Goal: Task Accomplishment & Management: Use online tool/utility

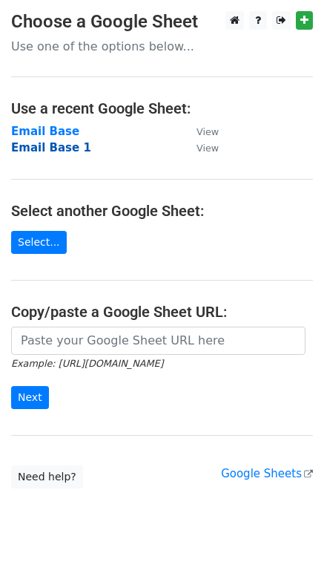
click at [55, 147] on strong "Email Base 1" at bounding box center [51, 147] width 80 height 13
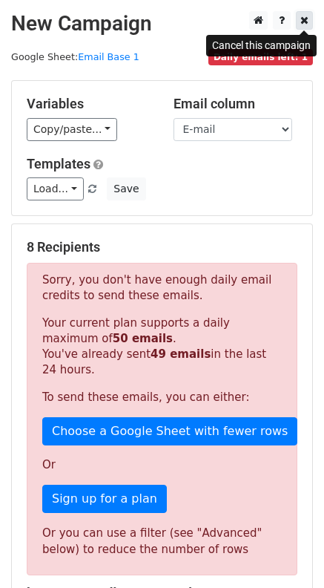
click at [304, 19] on icon at bounding box center [305, 20] width 8 height 10
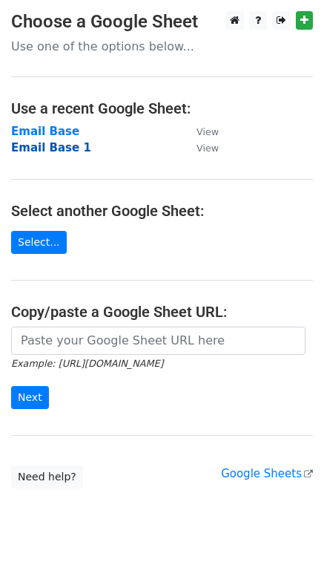
click at [60, 147] on strong "Email Base 1" at bounding box center [51, 147] width 80 height 13
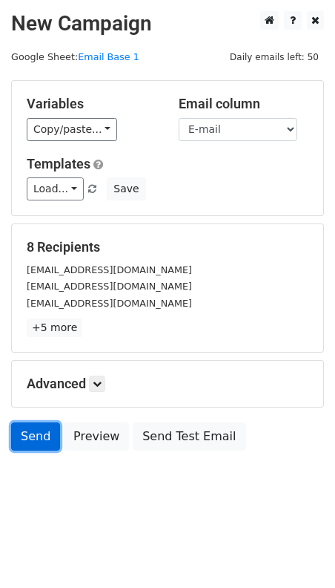
click at [41, 437] on link "Send" at bounding box center [35, 436] width 49 height 28
